Goal: Task Accomplishment & Management: Use online tool/utility

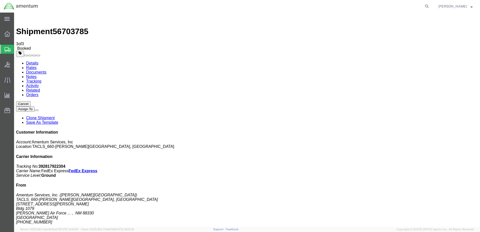
click at [0, 0] on span "Shipment Manager" at bounding box center [0, 0] width 0 height 0
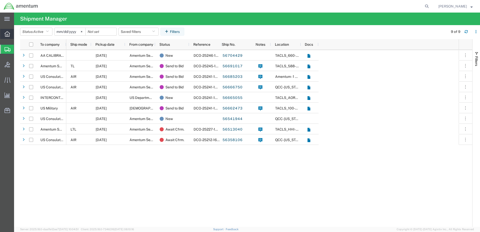
click at [8, 33] on icon at bounding box center [8, 34] width 6 height 6
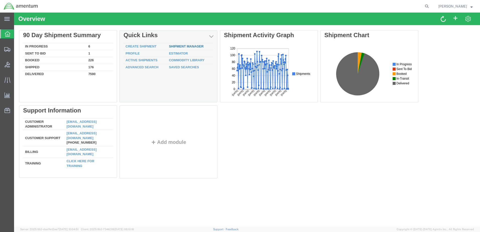
click at [184, 46] on link "Shipment Manager" at bounding box center [186, 46] width 35 height 4
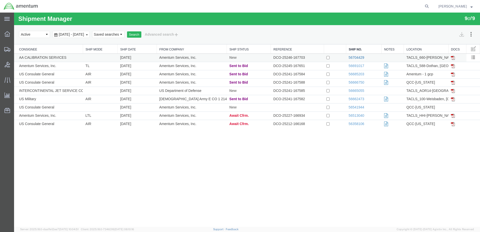
click at [355, 57] on link "56704429" at bounding box center [357, 57] width 16 height 4
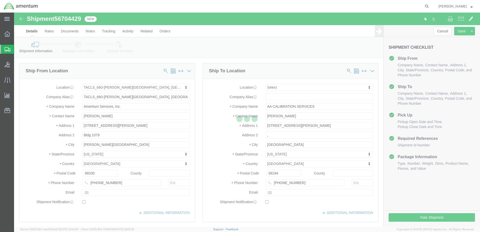
select select "42729"
select select
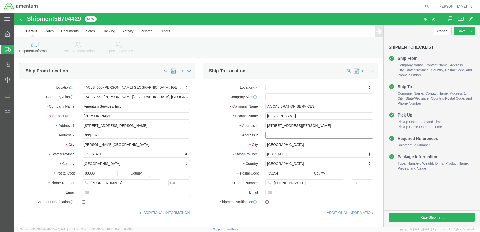
click input ","
click label "City"
click button "Rate Shipment"
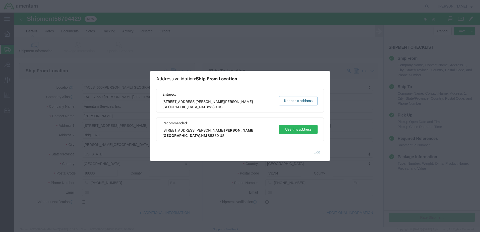
click at [298, 134] on div "Recommended: [STREET_ADDRESS][PERSON_NAME][PERSON_NAME] Use this address" at bounding box center [240, 129] width 168 height 24
click at [296, 131] on button "Use this address" at bounding box center [298, 129] width 39 height 9
type input "[PERSON_NAME][GEOGRAPHIC_DATA]"
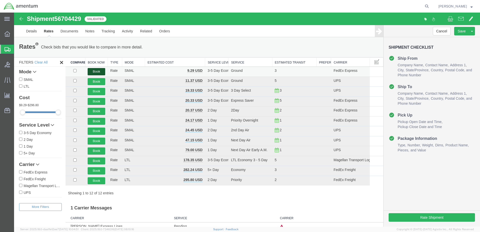
click at [95, 71] on button "Book" at bounding box center [97, 71] width 18 height 7
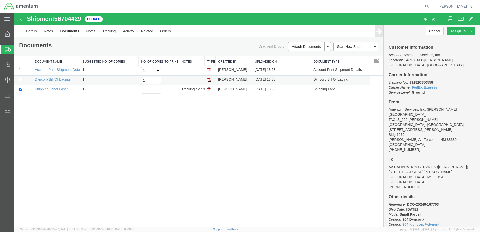
drag, startPoint x: 211, startPoint y: 89, endPoint x: 244, endPoint y: 82, distance: 34.1
click at [211, 89] on img at bounding box center [209, 89] width 4 height 4
click at [468, 7] on span "[PERSON_NAME]" at bounding box center [455, 7] width 34 height 6
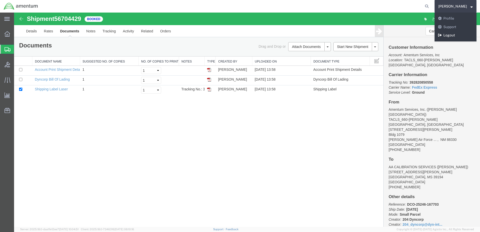
click at [458, 36] on link "Logout" at bounding box center [455, 35] width 42 height 9
